Goal: Find specific page/section: Find specific page/section

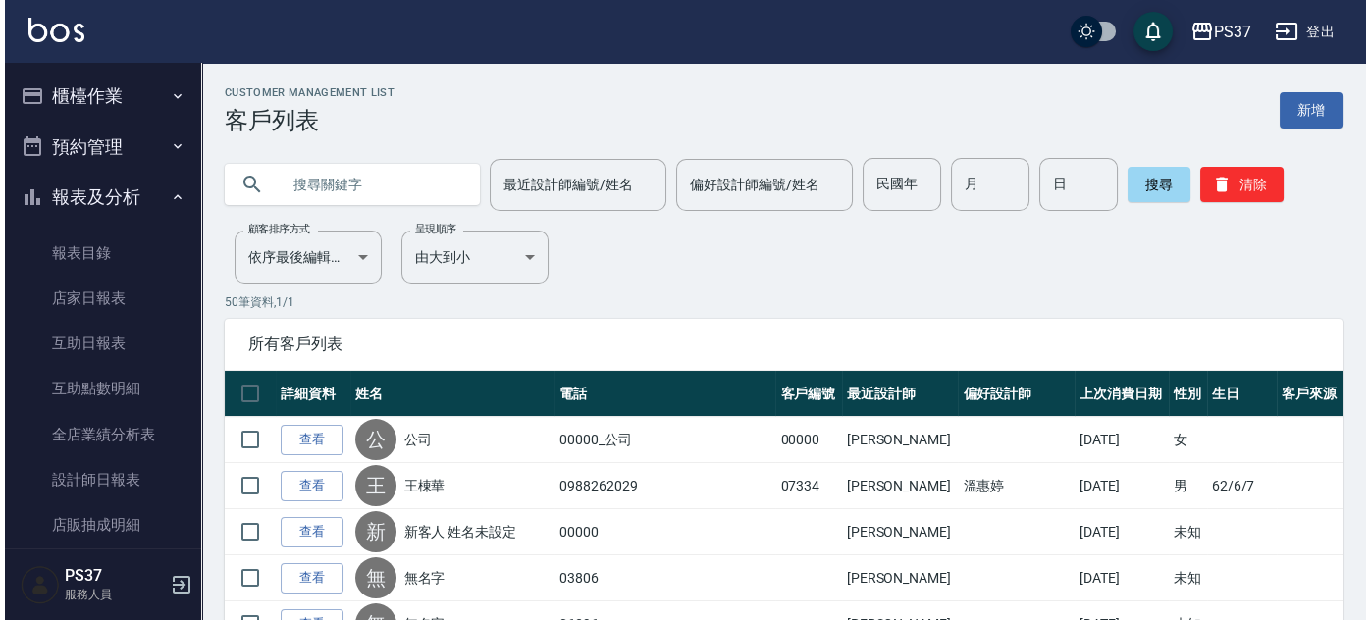
scroll to position [177, 0]
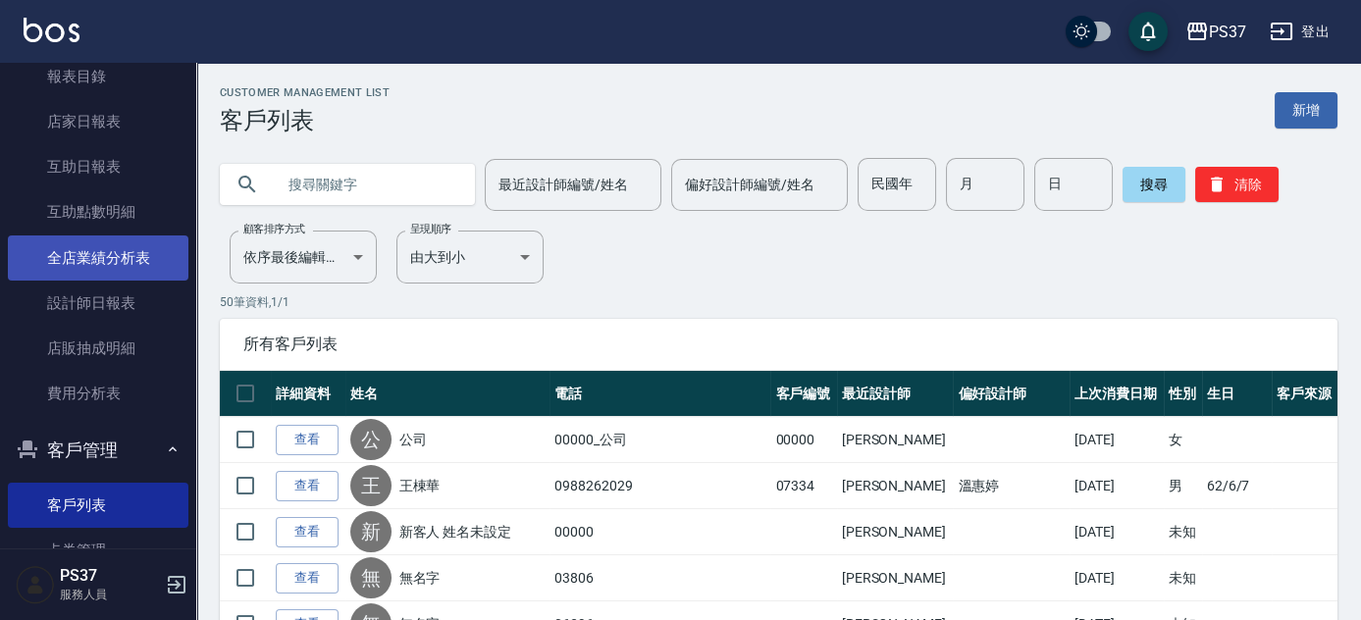
drag, startPoint x: 4, startPoint y: 250, endPoint x: 18, endPoint y: 245, distance: 14.6
click at [4, 250] on nav "櫃檯作業 打帳單 帳單列表 現金收支登錄 高階收支登錄 材料自購登錄 每日結帳 排班表 現場電腦打卡 預約管理 預約管理 單日預約紀錄 單週預約紀錄 報表及分…" at bounding box center [98, 306] width 196 height 486
click at [46, 236] on link "全店業績分析表" at bounding box center [98, 257] width 181 height 45
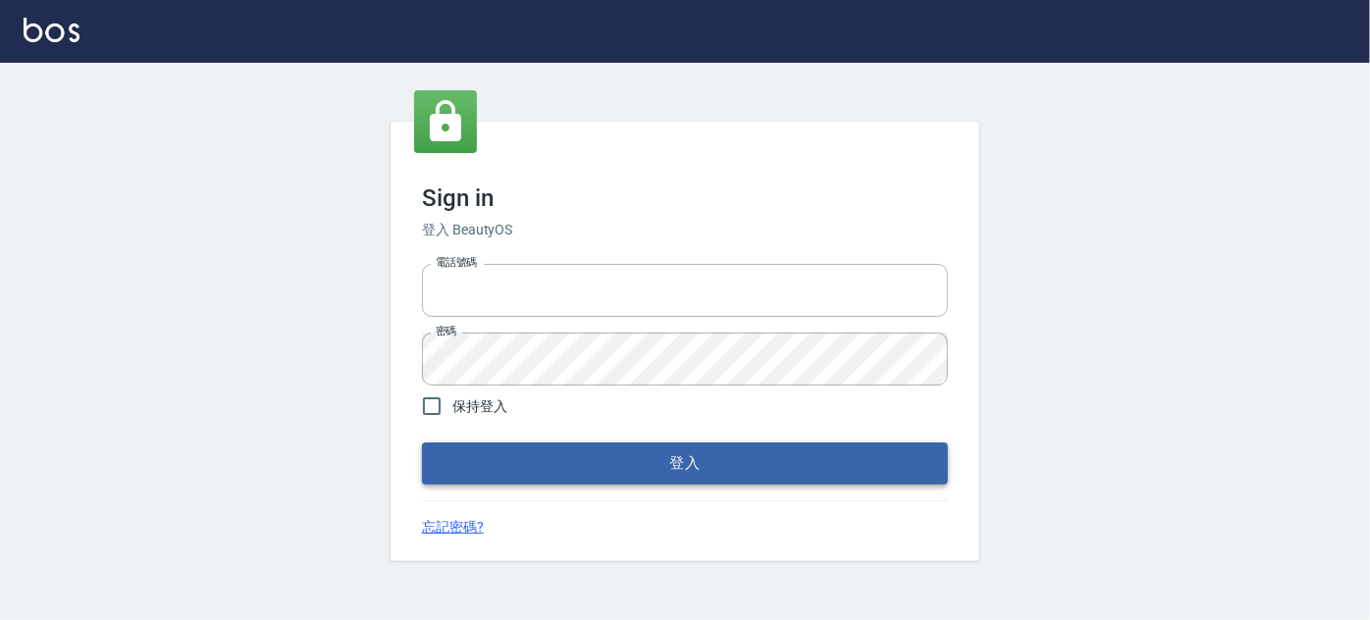
type input "037692666"
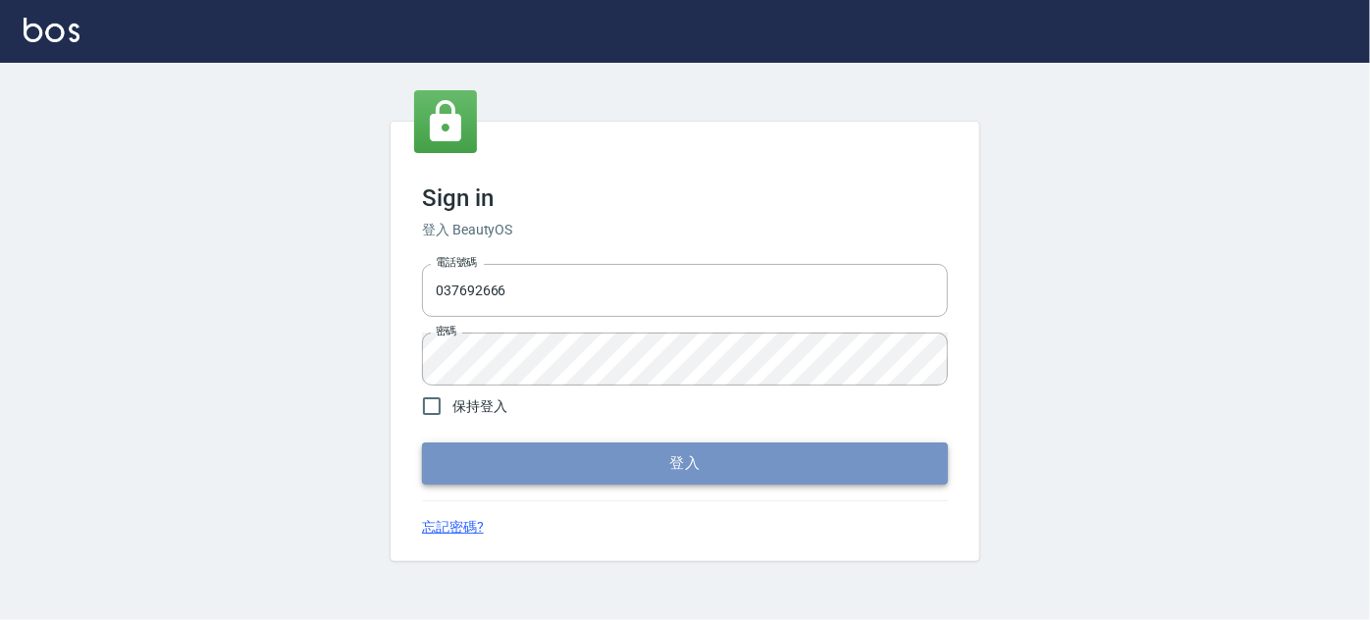
click at [693, 459] on button "登入" at bounding box center [685, 463] width 526 height 41
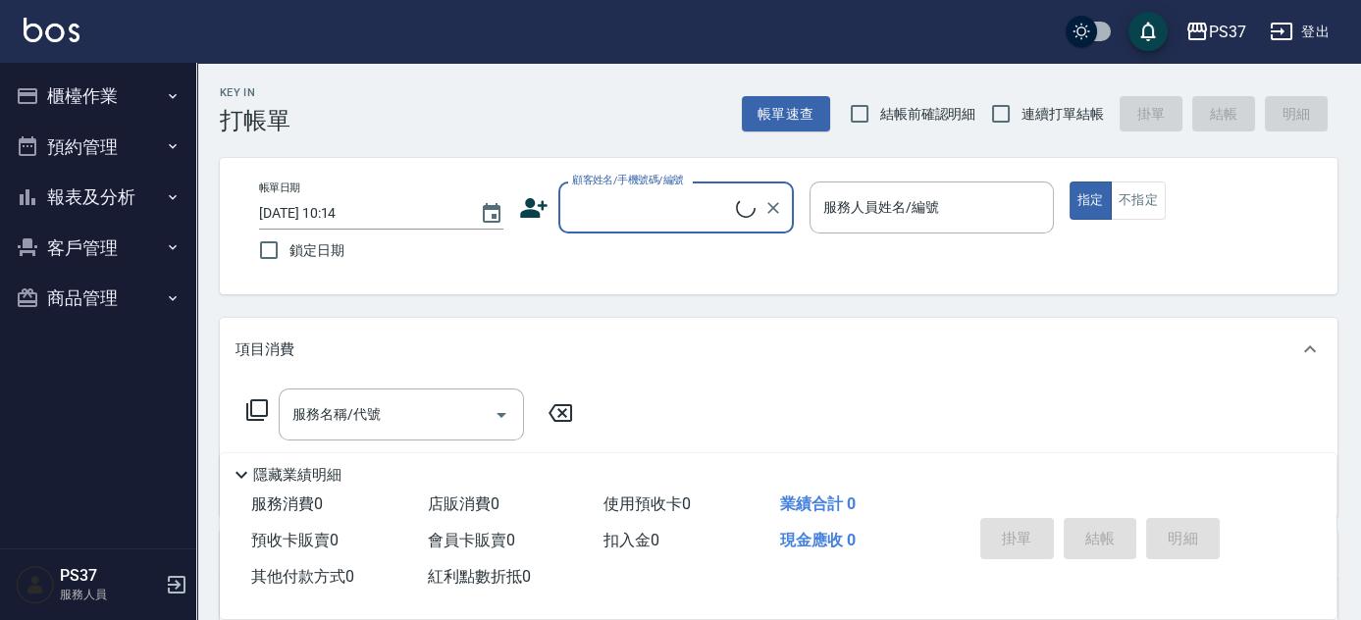
click at [91, 199] on button "報表及分析" at bounding box center [98, 197] width 181 height 51
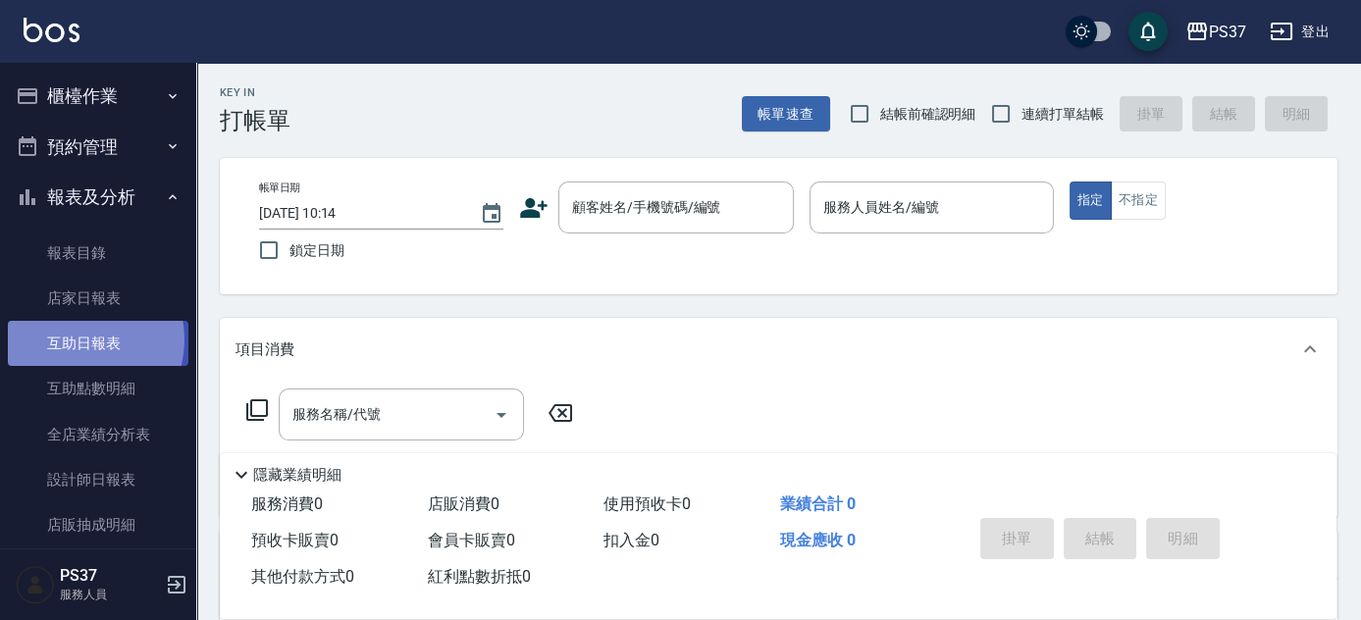
click at [78, 339] on link "互助日報表" at bounding box center [98, 343] width 181 height 45
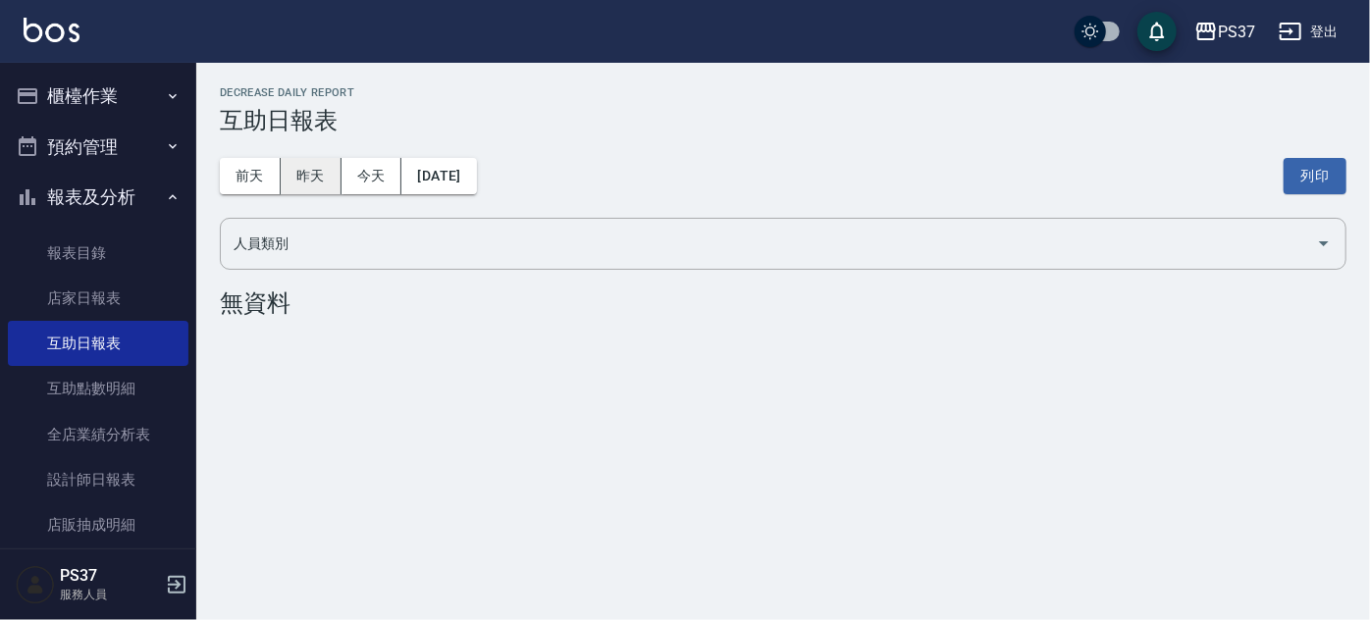
click at [322, 175] on button "昨天" at bounding box center [311, 176] width 61 height 36
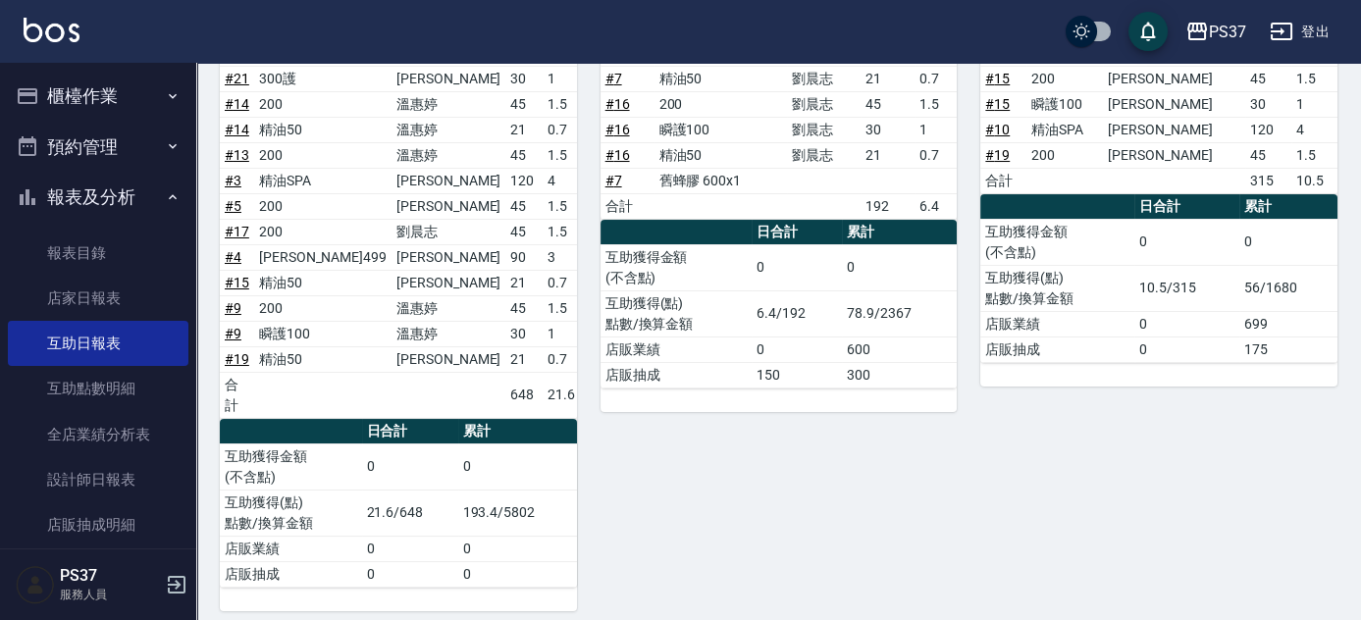
scroll to position [445, 0]
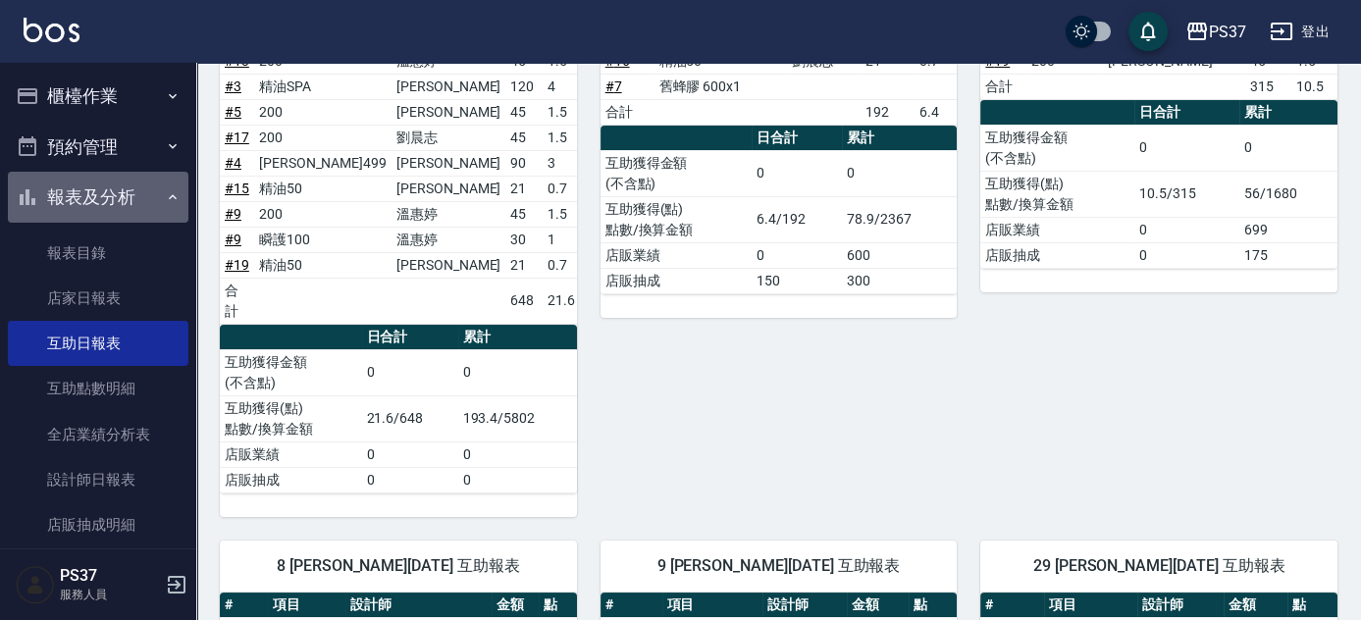
click at [115, 184] on button "報表及分析" at bounding box center [98, 197] width 181 height 51
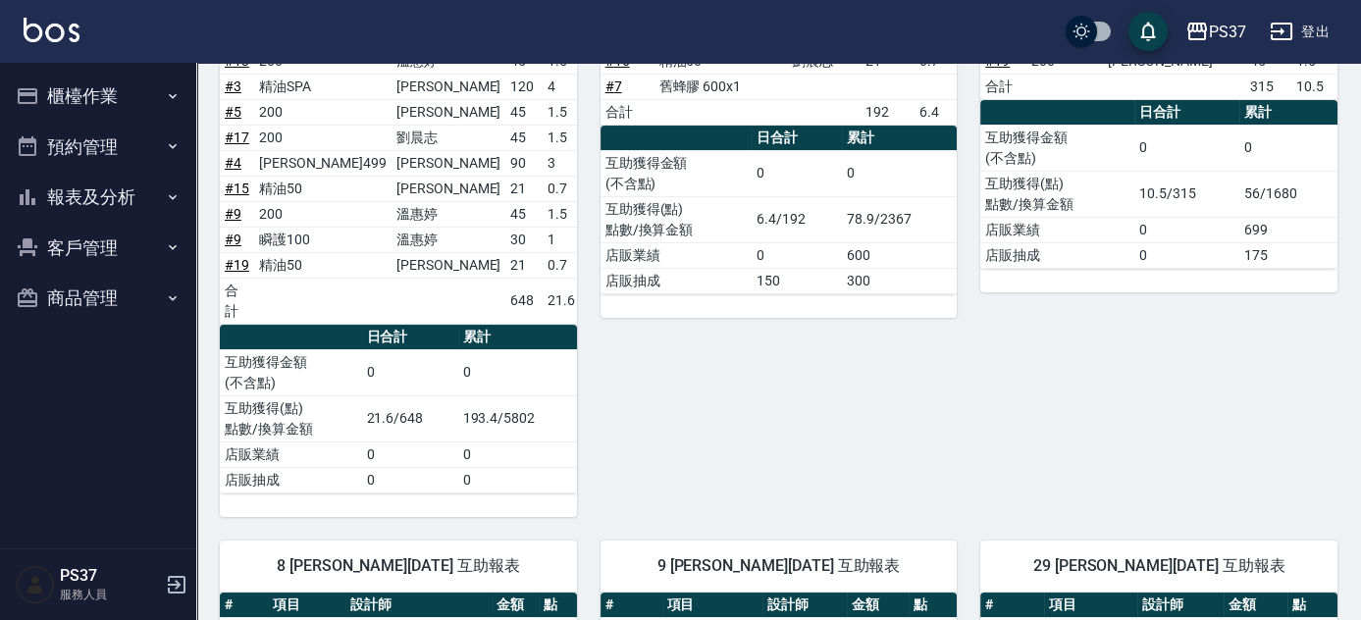
click at [78, 247] on button "客戶管理" at bounding box center [98, 248] width 181 height 51
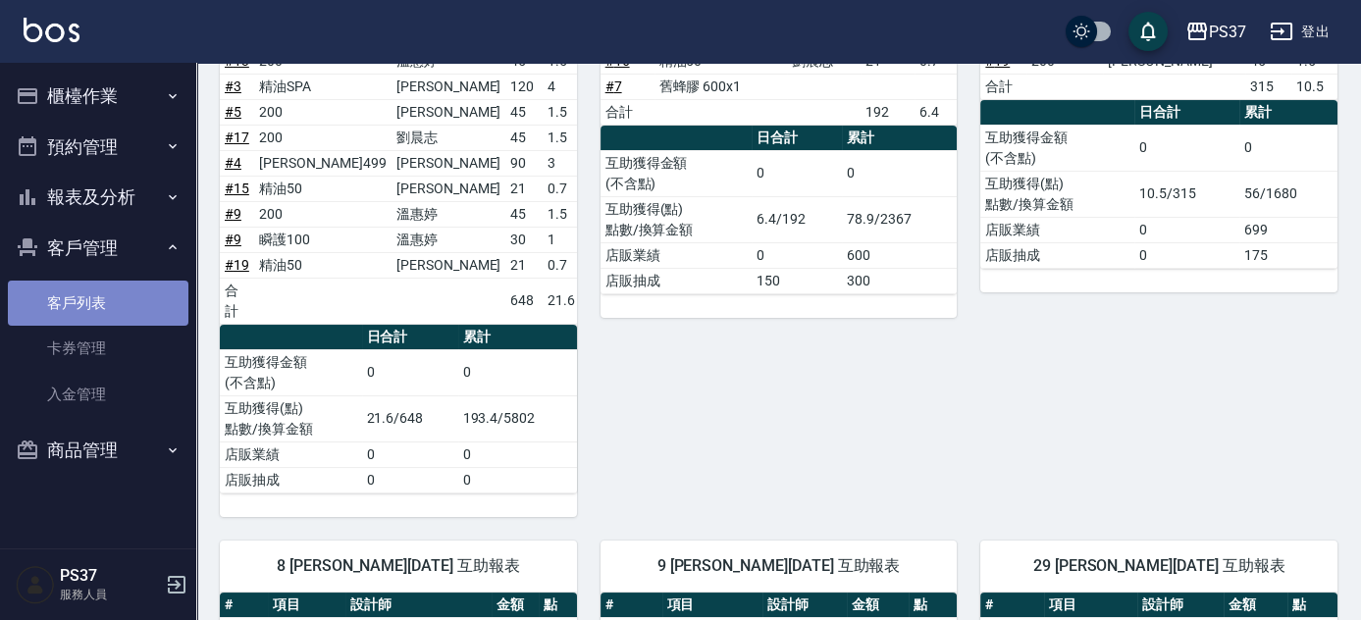
click at [88, 299] on link "客戶列表" at bounding box center [98, 303] width 181 height 45
